Goal: Task Accomplishment & Management: Complete application form

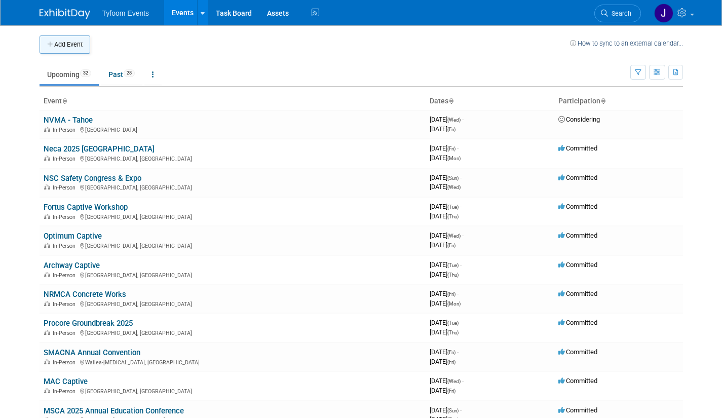
click at [61, 48] on button "Add Event" at bounding box center [65, 44] width 51 height 18
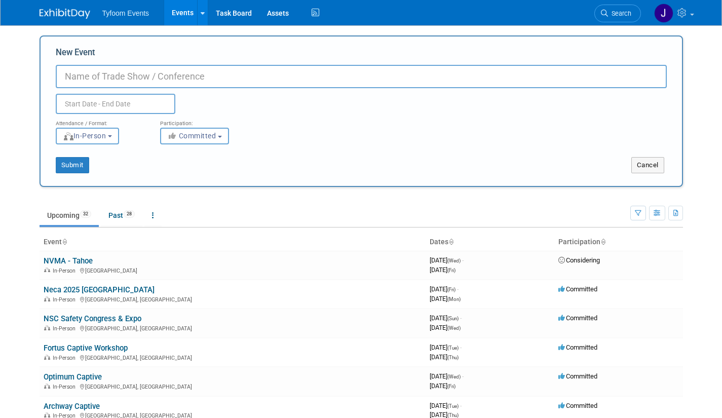
click at [11, 65] on body "Tyfoom Events Events Add Event Bulk Upload Events Shareable Event Boards Recent…" at bounding box center [361, 209] width 722 height 418
click at [97, 75] on input "New Event" at bounding box center [361, 76] width 611 height 23
click at [21, 62] on body "Tyfoom Events Events Add Event Bulk Upload Events Shareable Event Boards Recent…" at bounding box center [361, 209] width 722 height 418
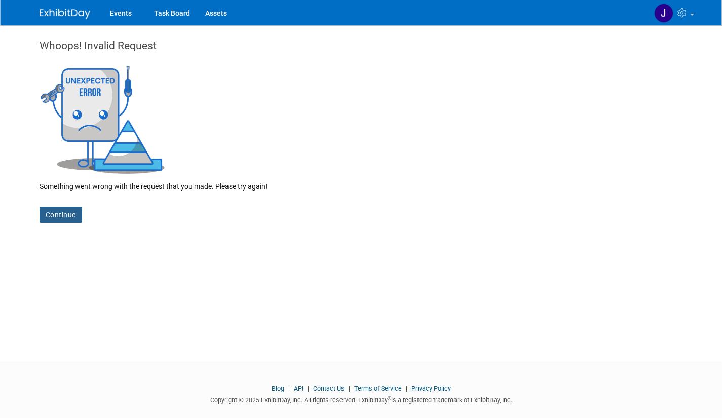
click at [61, 211] on link "Continue" at bounding box center [61, 215] width 43 height 16
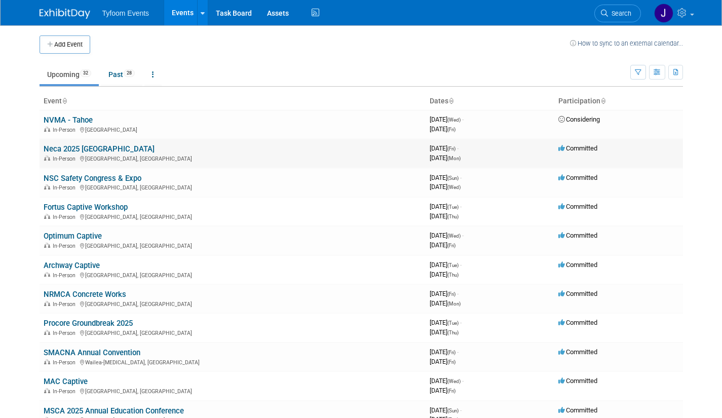
click at [100, 150] on link "Neca 2025 [GEOGRAPHIC_DATA]" at bounding box center [99, 148] width 111 height 9
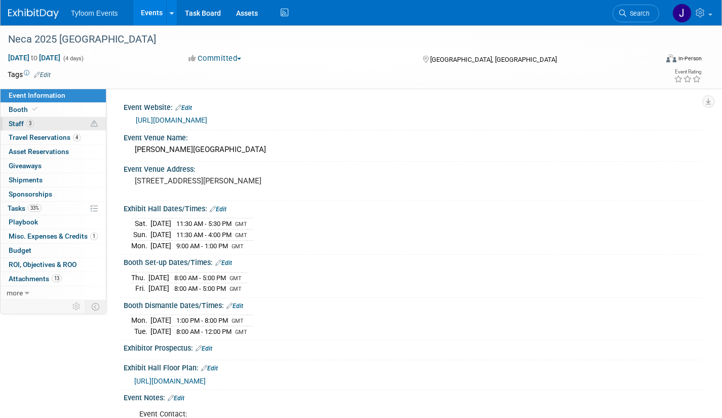
click at [23, 120] on span "Staff 3" at bounding box center [21, 124] width 25 height 8
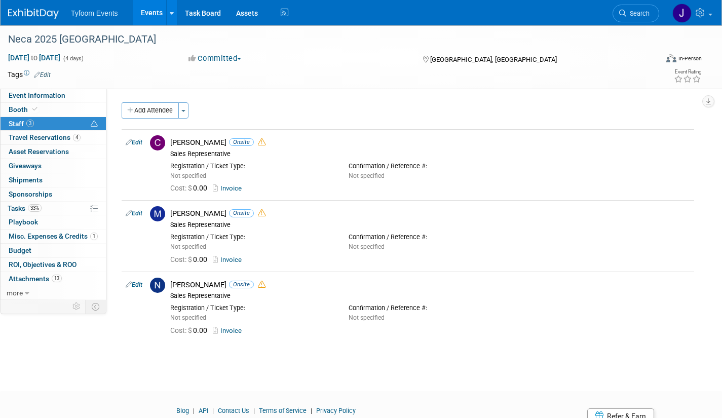
click at [147, 15] on link "Events" at bounding box center [151, 12] width 37 height 25
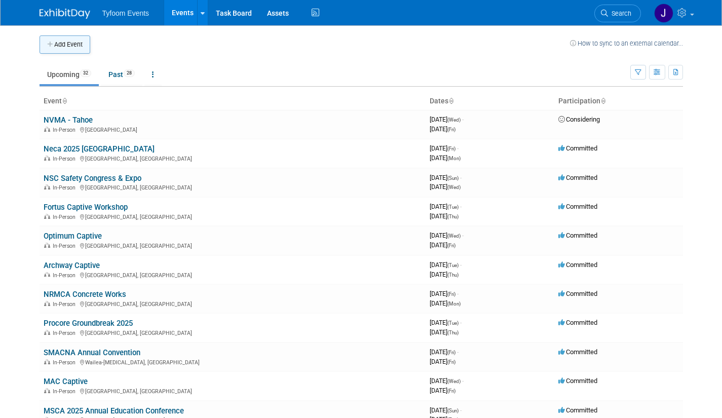
click at [70, 44] on button "Add Event" at bounding box center [65, 44] width 51 height 18
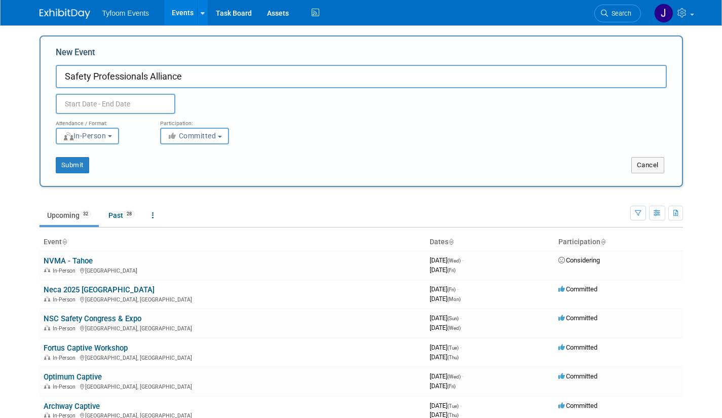
type input "Safety Professionals Alliance"
click at [119, 105] on input "text" at bounding box center [116, 104] width 120 height 20
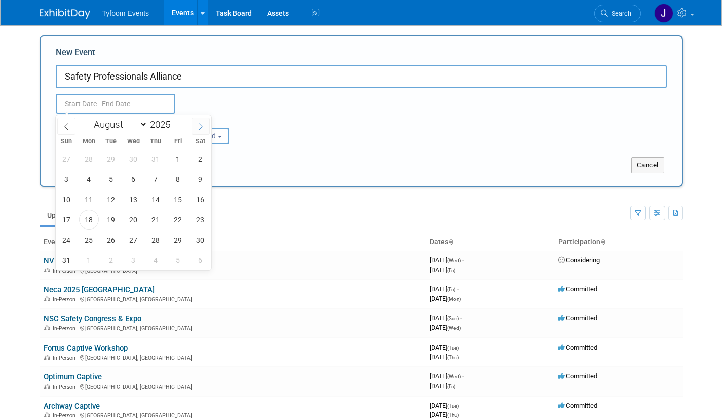
click at [202, 128] on icon at bounding box center [200, 126] width 7 height 7
select select "8"
click at [111, 178] on span "9" at bounding box center [111, 179] width 20 height 20
type input "[DATE] to [DATE]"
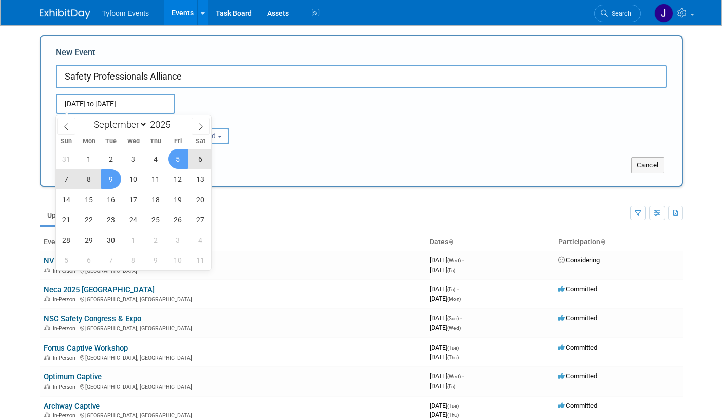
click at [286, 106] on div "[DATE] to [DATE] Duplicate Event Warning" at bounding box center [361, 101] width 626 height 26
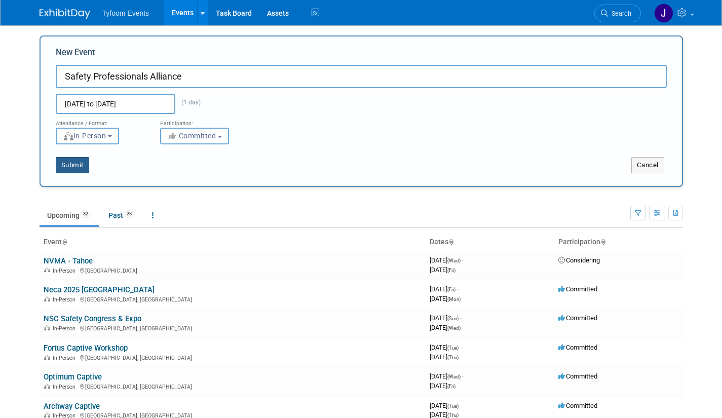
click at [75, 166] on button "Submit" at bounding box center [72, 165] width 33 height 16
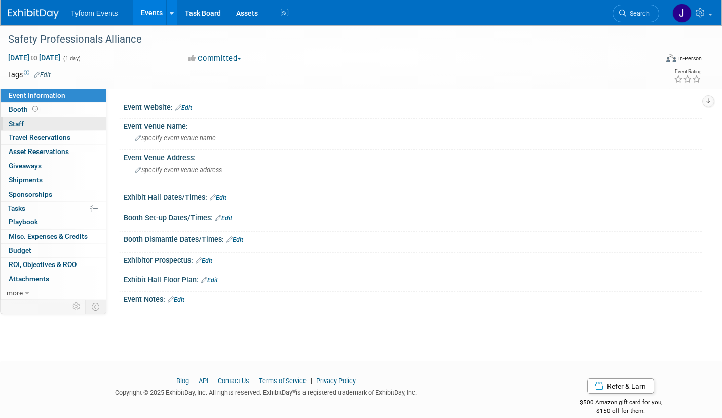
click at [29, 124] on link "0 Staff 0" at bounding box center [53, 124] width 105 height 14
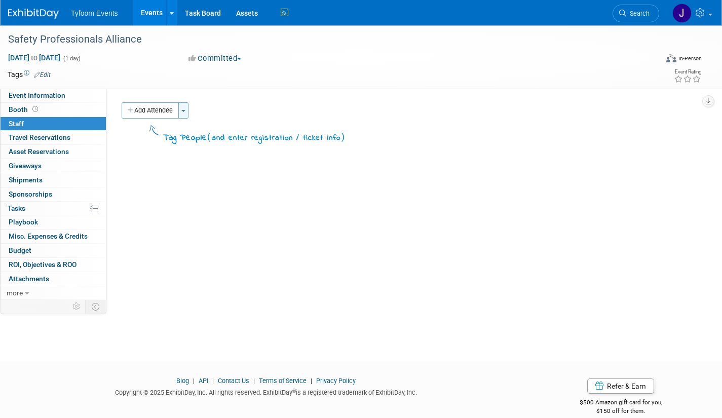
click at [184, 108] on button "Toggle Dropdown" at bounding box center [183, 110] width 10 height 16
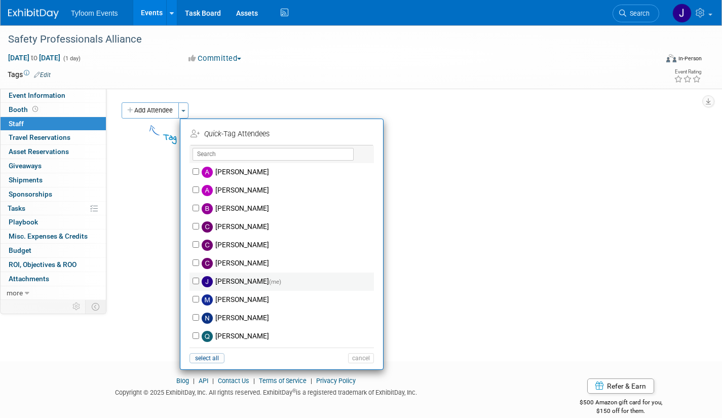
click at [229, 278] on label "Jason Cuskelly (me)" at bounding box center [288, 282] width 178 height 18
click at [199, 278] on input "Jason Cuskelly (me)" at bounding box center [195, 281] width 7 height 7
checkbox input "true"
click at [359, 132] on button "Apply" at bounding box center [357, 134] width 31 height 15
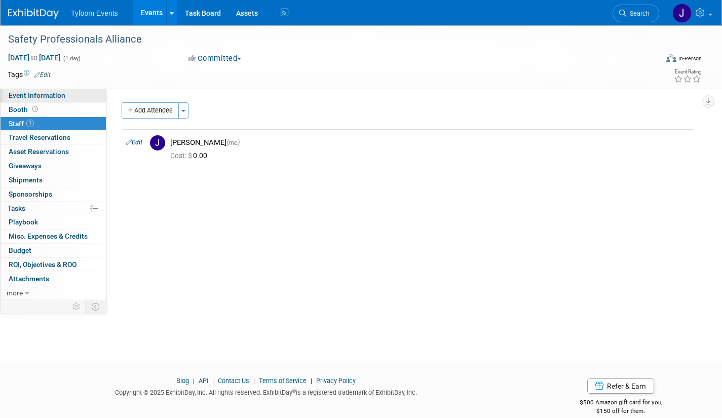
click at [50, 95] on span "Event Information" at bounding box center [37, 95] width 57 height 8
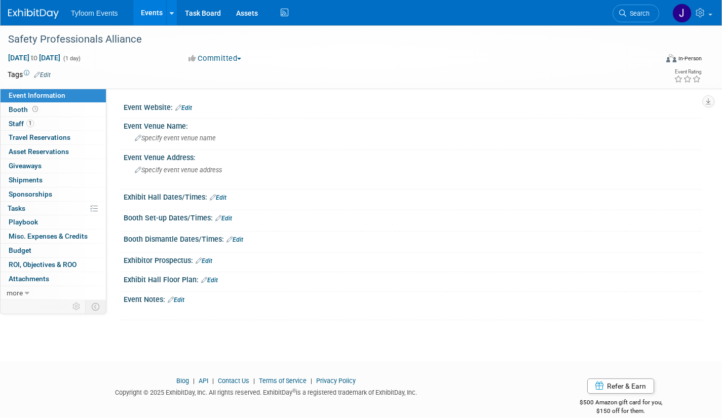
drag, startPoint x: 202, startPoint y: 108, endPoint x: 186, endPoint y: 105, distance: 15.5
click at [186, 105] on link "Edit" at bounding box center [183, 107] width 17 height 7
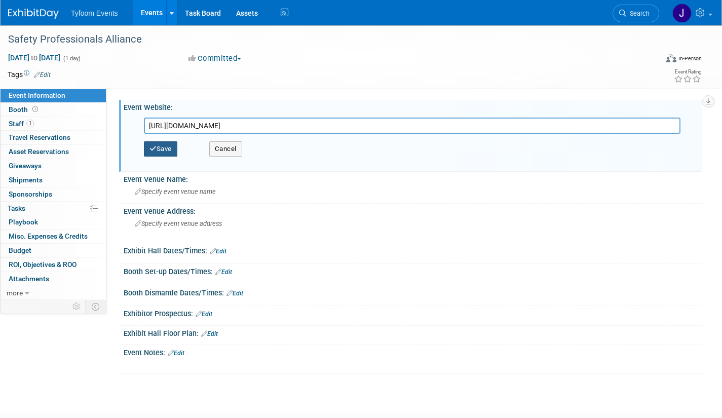
type input "https://www.linkedin.com/groups/8514721/"
click at [170, 150] on button "Save" at bounding box center [160, 148] width 33 height 15
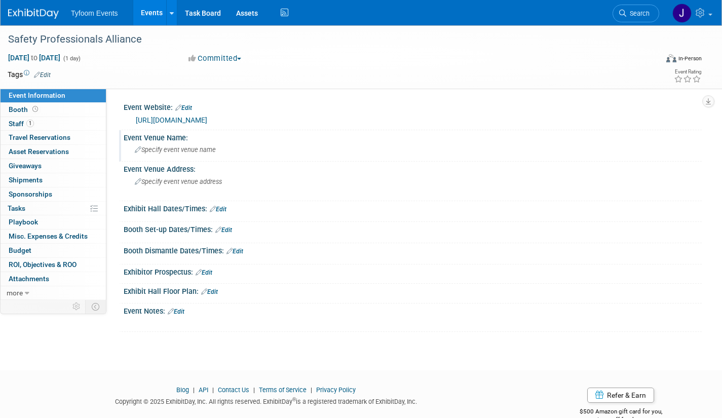
click at [236, 141] on div "Event Venue Name:" at bounding box center [413, 136] width 578 height 13
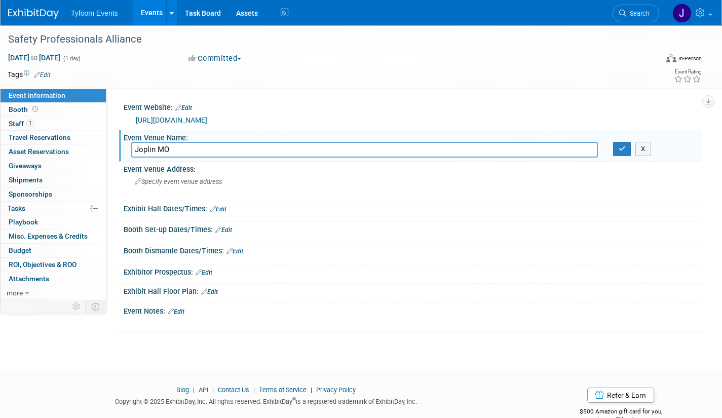
type input "Joplin MO"
click at [181, 314] on link "Edit" at bounding box center [176, 311] width 17 height 7
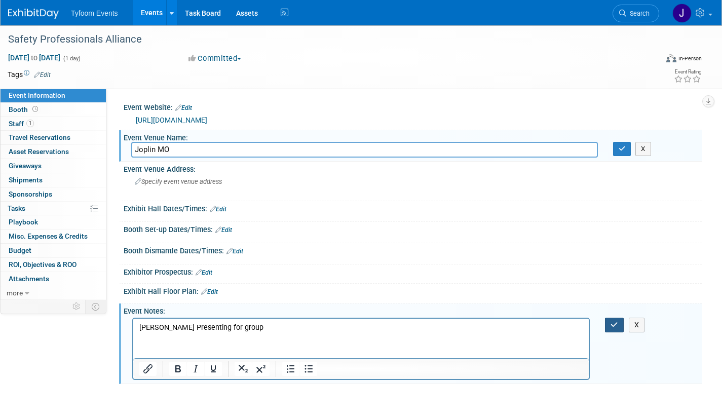
click at [621, 328] on button "button" at bounding box center [614, 325] width 19 height 15
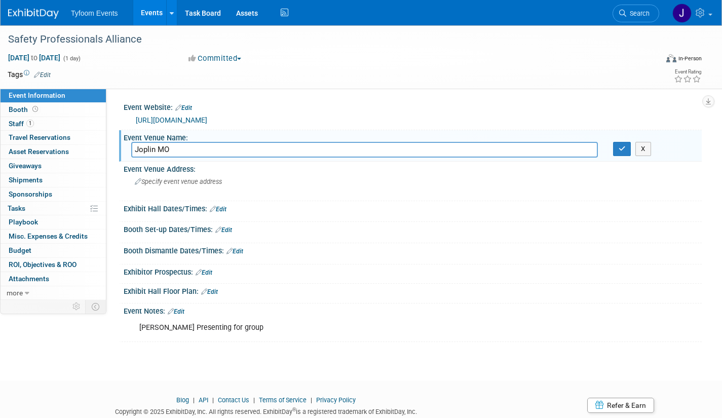
click at [150, 11] on link "Events" at bounding box center [151, 12] width 37 height 25
